Goal: Information Seeking & Learning: Check status

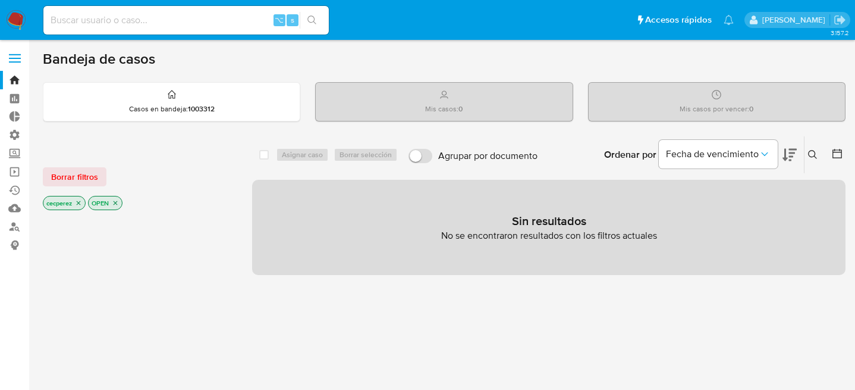
click at [114, 202] on icon "close-filter" at bounding box center [115, 202] width 7 height 7
click at [80, 202] on icon "close-filter" at bounding box center [79, 204] width 4 height 4
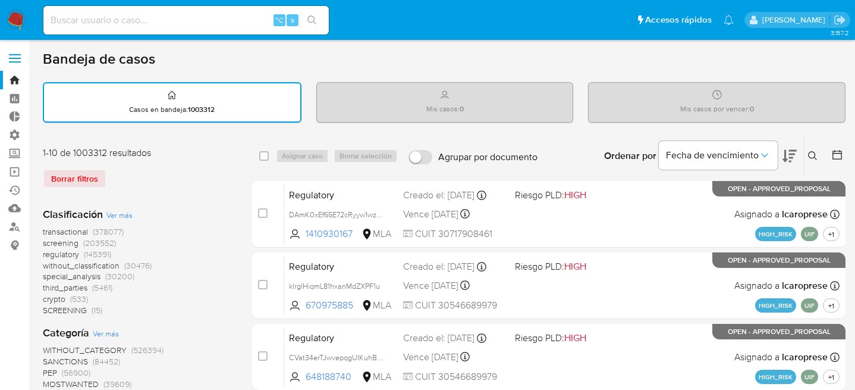
click at [209, 17] on input at bounding box center [185, 19] width 285 height 15
click at [205, 21] on input at bounding box center [185, 19] width 285 height 15
type input "20257890857"
click at [312, 15] on icon "search-icon" at bounding box center [312, 20] width 10 height 10
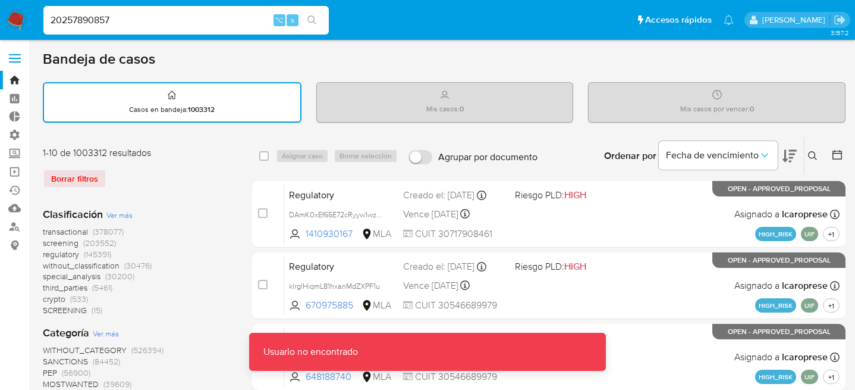
click at [178, 21] on input "20257890857" at bounding box center [185, 19] width 285 height 15
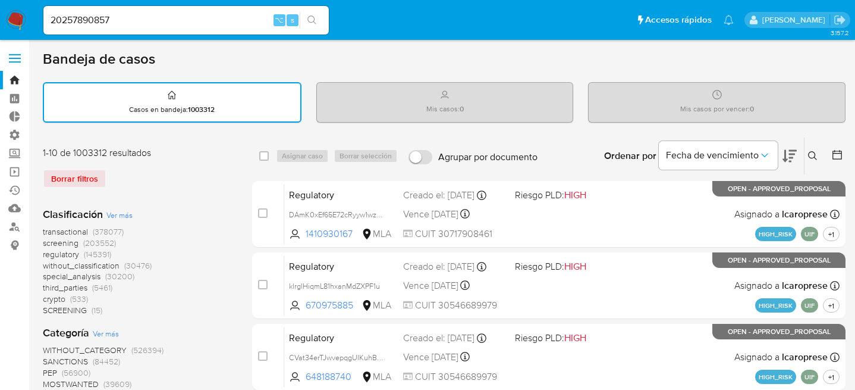
click at [291, 23] on span "s" at bounding box center [293, 19] width 4 height 11
click at [293, 20] on span "s" at bounding box center [293, 19] width 4 height 11
click at [274, 19] on div "⌥" at bounding box center [280, 20] width 12 height 12
click at [103, 14] on input "20257890857" at bounding box center [185, 19] width 285 height 15
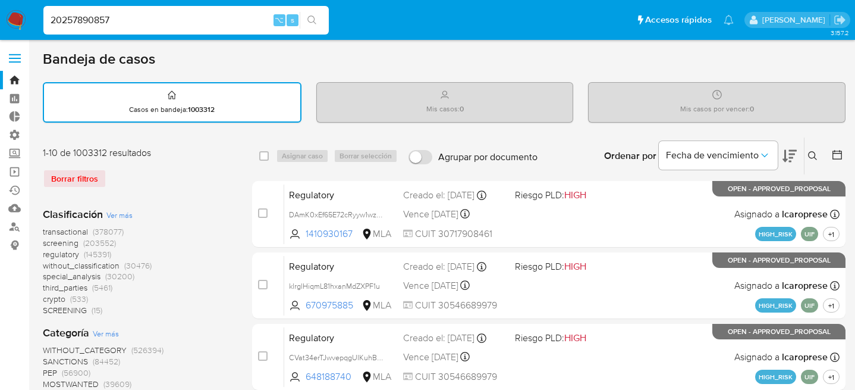
click at [103, 14] on input "20257890857" at bounding box center [185, 19] width 285 height 15
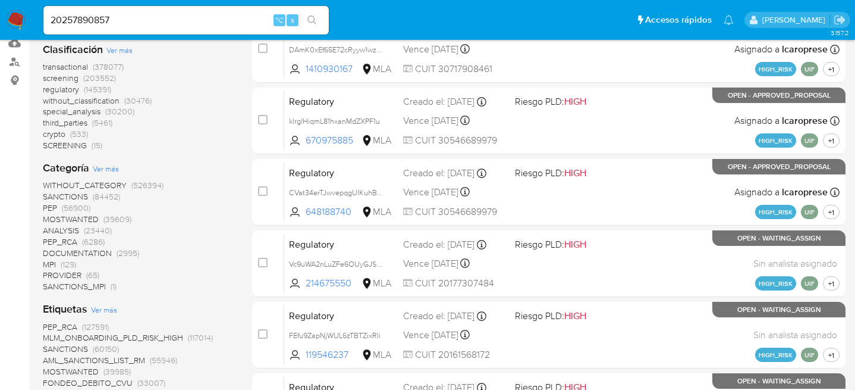
scroll to position [167, 0]
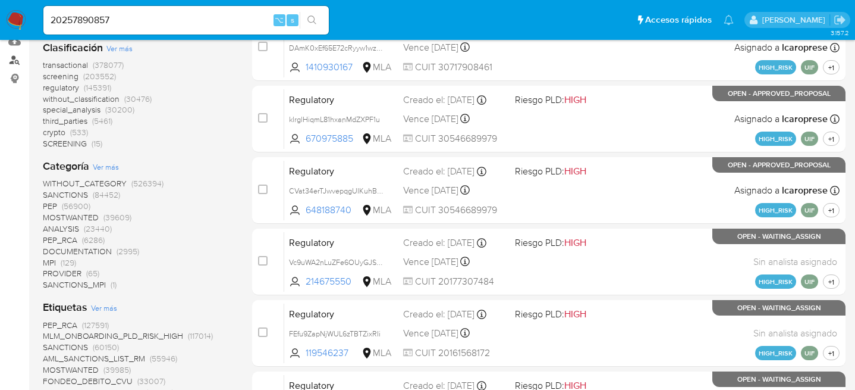
click at [13, 62] on link "Buscador de personas" at bounding box center [71, 60] width 142 height 18
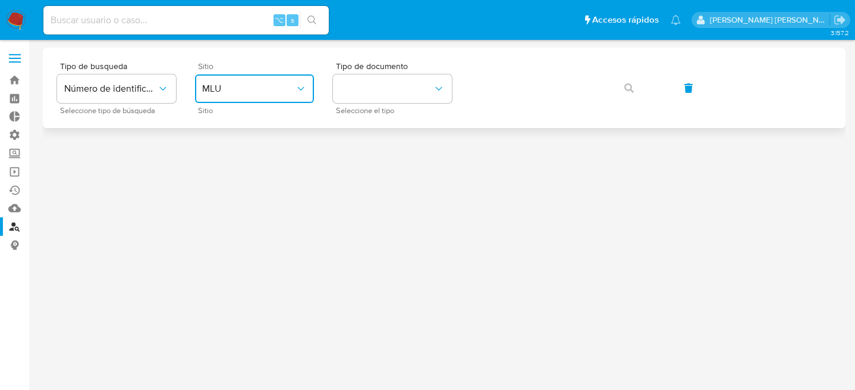
click at [252, 89] on span "MLU" at bounding box center [248, 89] width 93 height 12
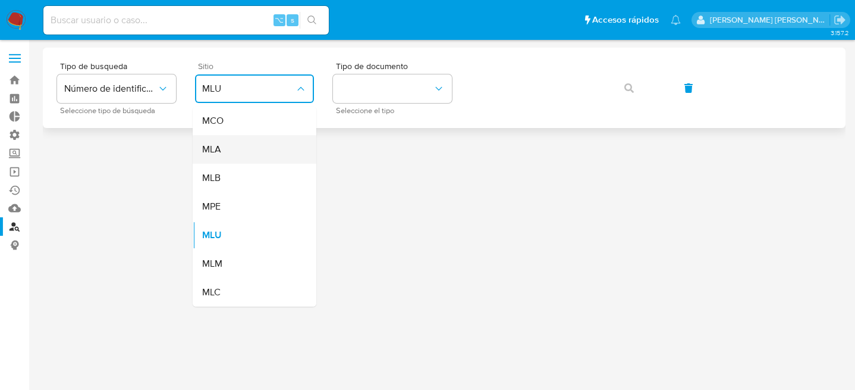
click at [225, 150] on div "MLA" at bounding box center [251, 149] width 98 height 29
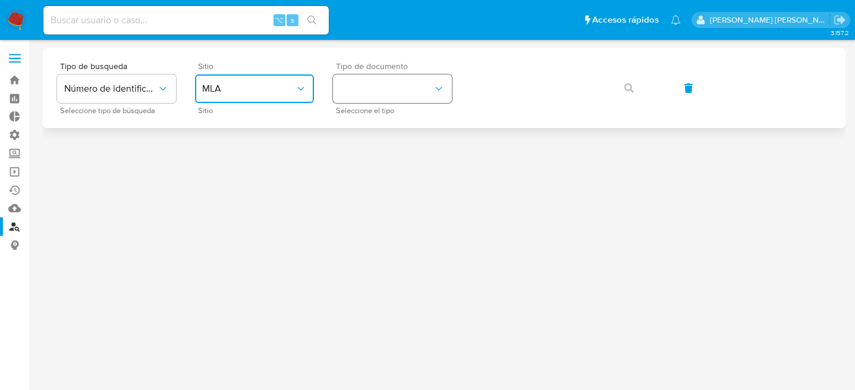
click at [428, 86] on button "identificationType" at bounding box center [392, 88] width 119 height 29
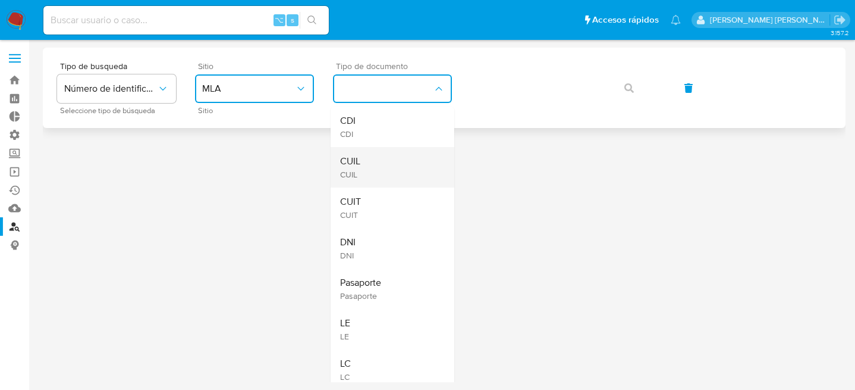
click at [381, 161] on div "CUIL CUIL" at bounding box center [389, 167] width 98 height 40
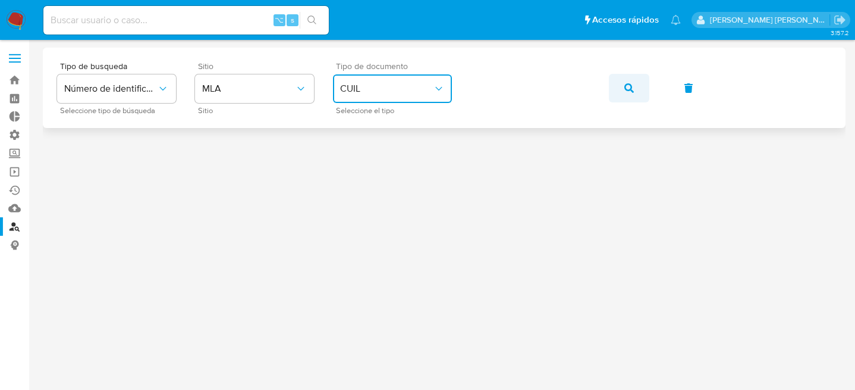
click at [626, 90] on icon "button" at bounding box center [629, 88] width 10 height 10
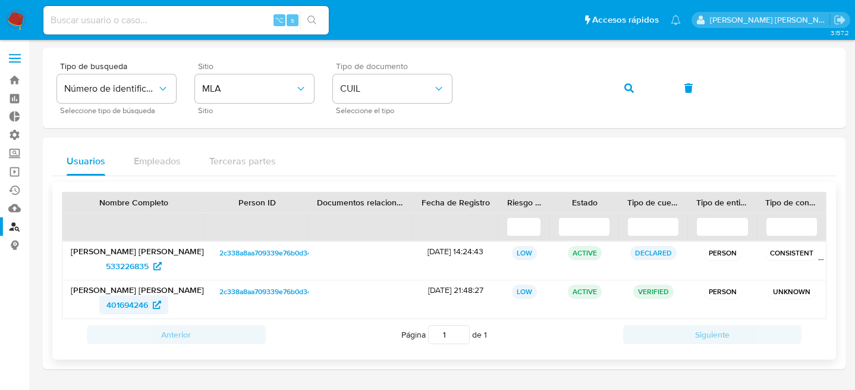
click at [130, 300] on span "401694246" at bounding box center [127, 304] width 42 height 19
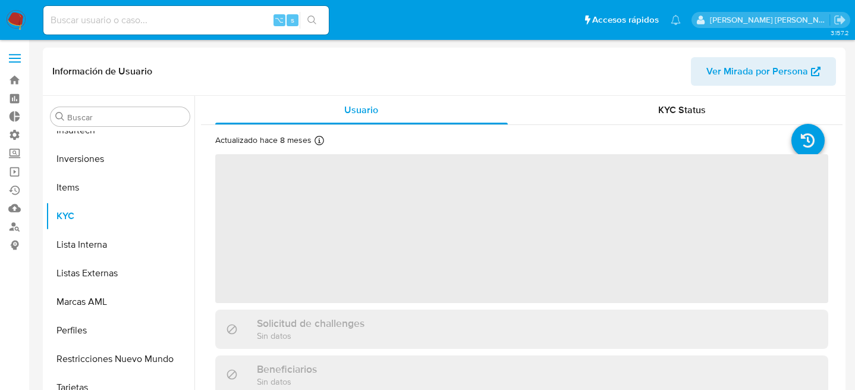
scroll to position [560, 0]
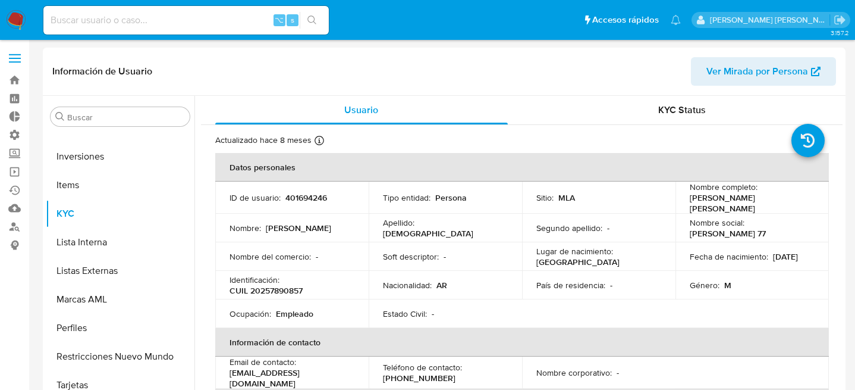
select select "10"
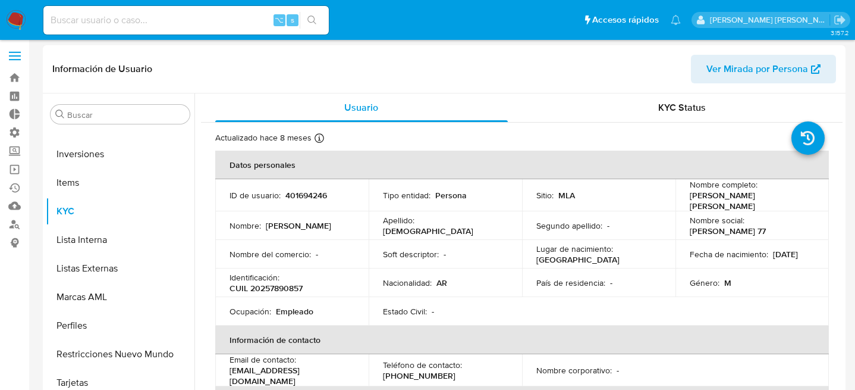
scroll to position [0, 0]
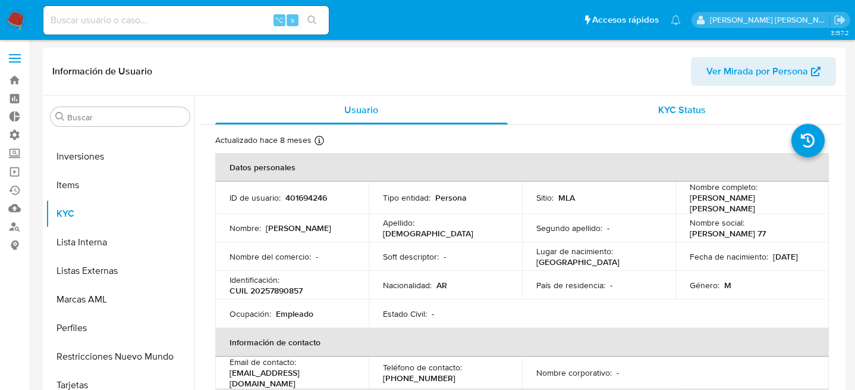
click at [676, 103] on span "KYC Status" at bounding box center [682, 110] width 48 height 14
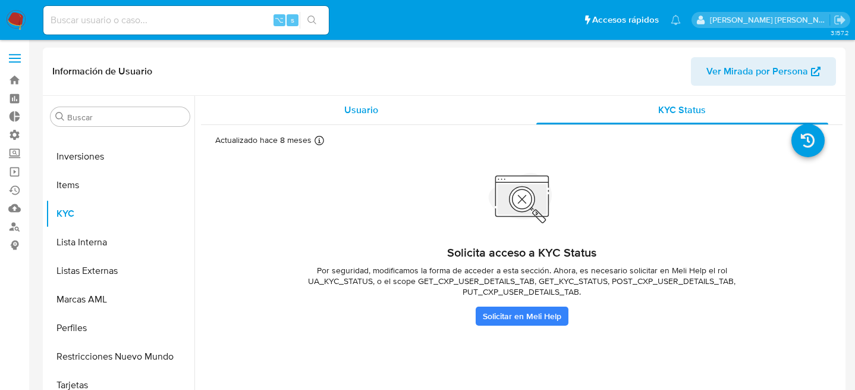
click at [366, 114] on span "Usuario" at bounding box center [361, 110] width 34 height 14
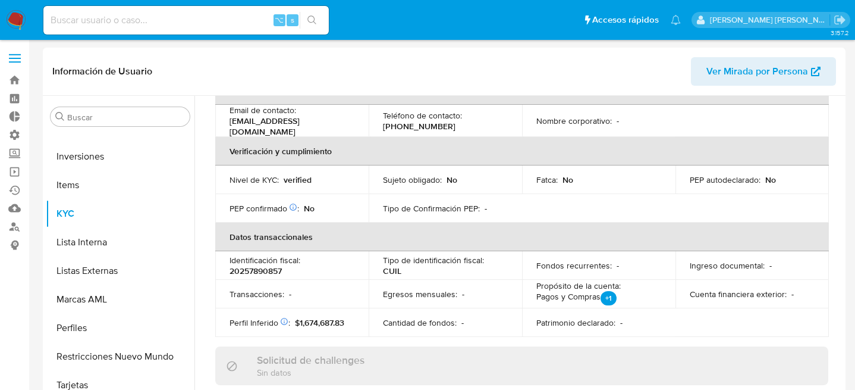
scroll to position [262, 0]
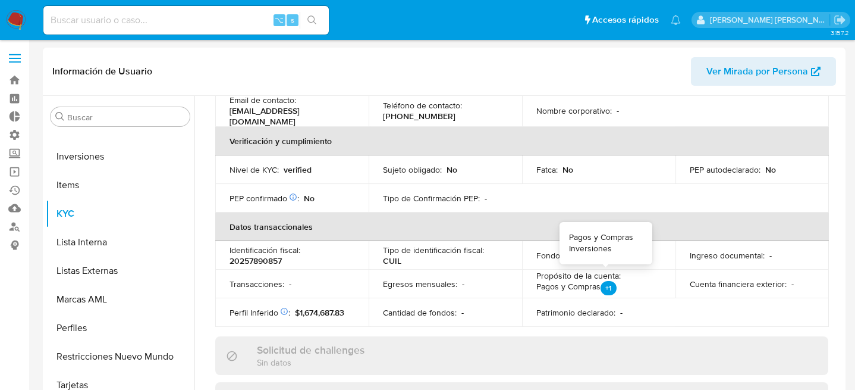
click at [605, 281] on p "+1" at bounding box center [609, 288] width 16 height 14
click at [488, 280] on div "Egresos mensuales : -" at bounding box center [445, 283] width 125 height 11
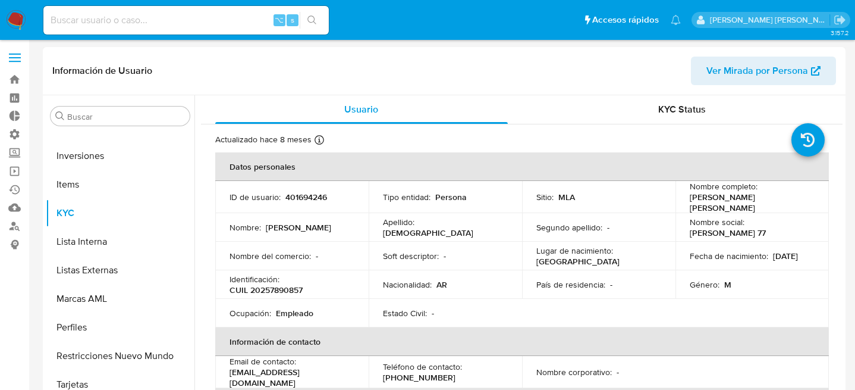
scroll to position [0, 0]
click at [365, 114] on span "Usuario" at bounding box center [361, 110] width 34 height 14
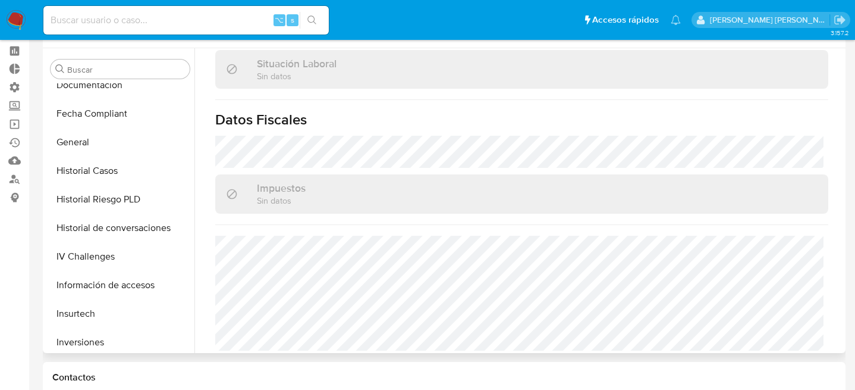
scroll to position [318, 0]
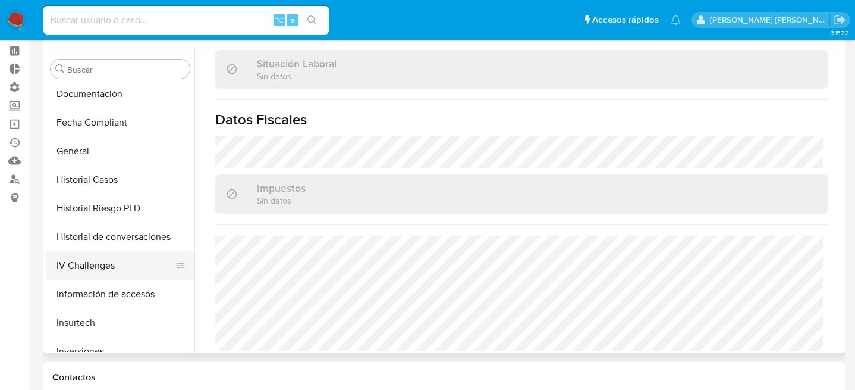
click at [122, 258] on button "IV Challenges" at bounding box center [115, 265] width 139 height 29
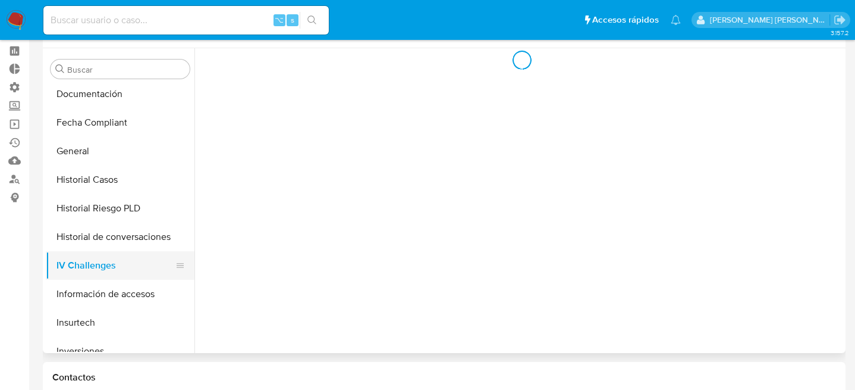
scroll to position [0, 0]
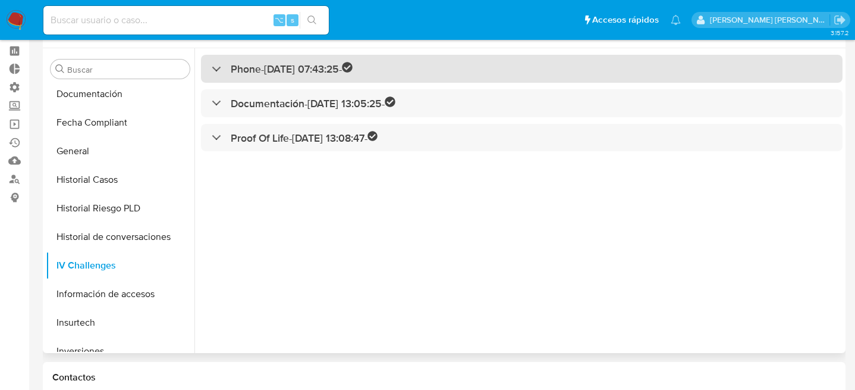
click at [239, 70] on h3 "Phone - [DATE] 07:43:25 -" at bounding box center [292, 69] width 122 height 14
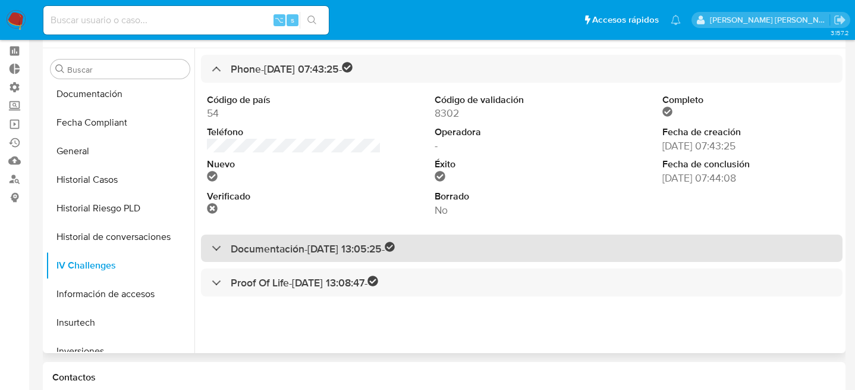
click at [212, 247] on div at bounding box center [212, 247] width 0 height 0
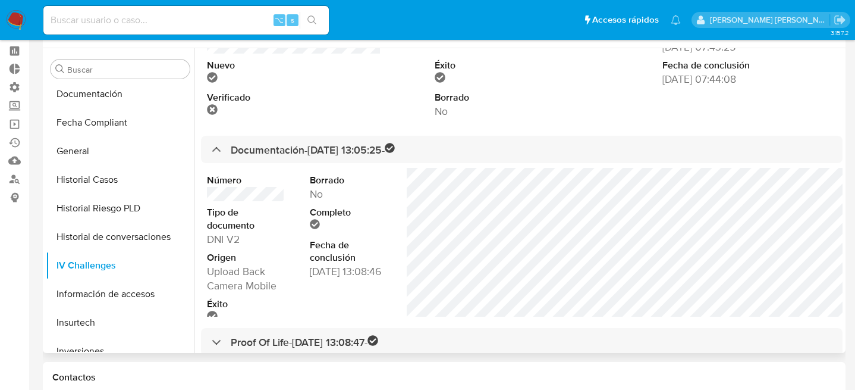
scroll to position [114, 0]
